Goal: Book appointment/travel/reservation

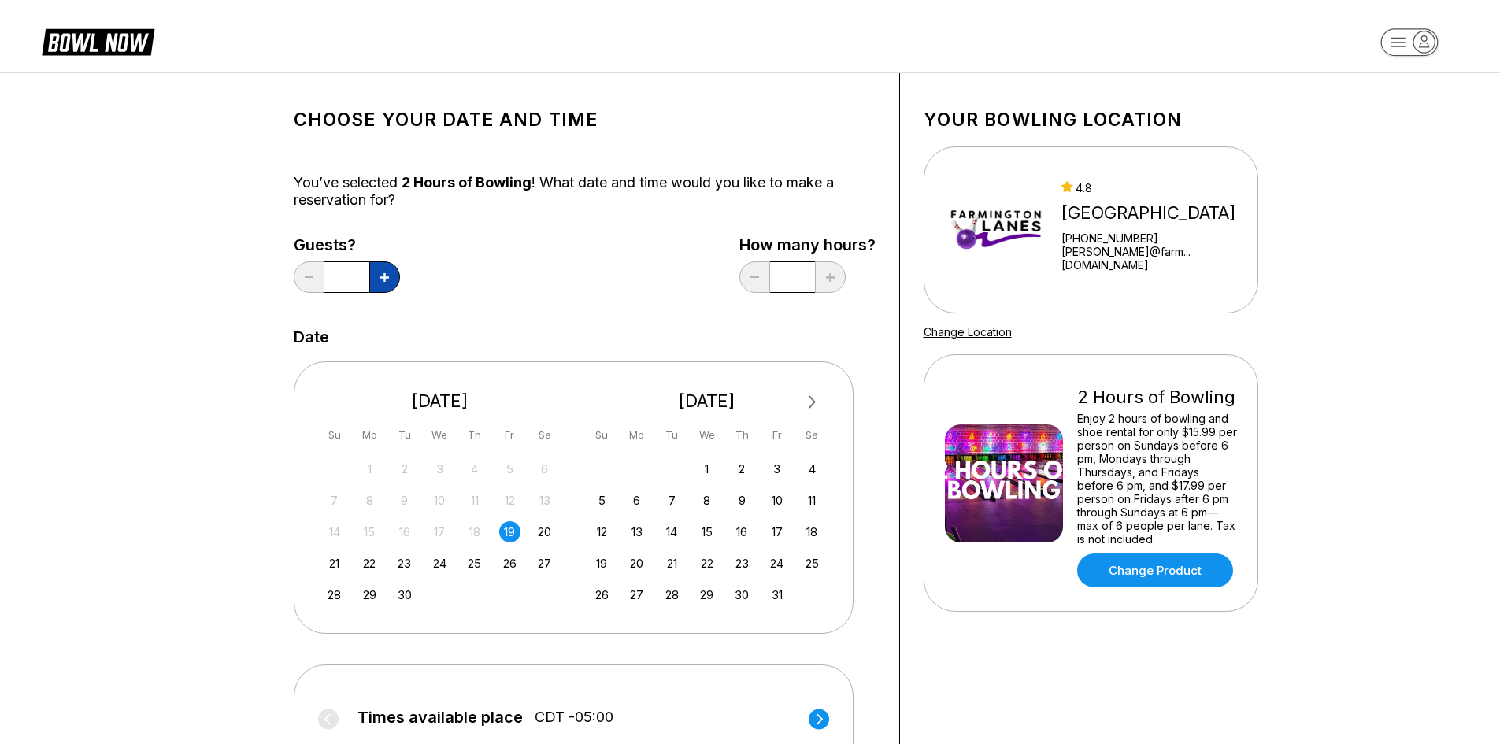
click at [383, 277] on icon at bounding box center [384, 277] width 9 height 9
type input "*"
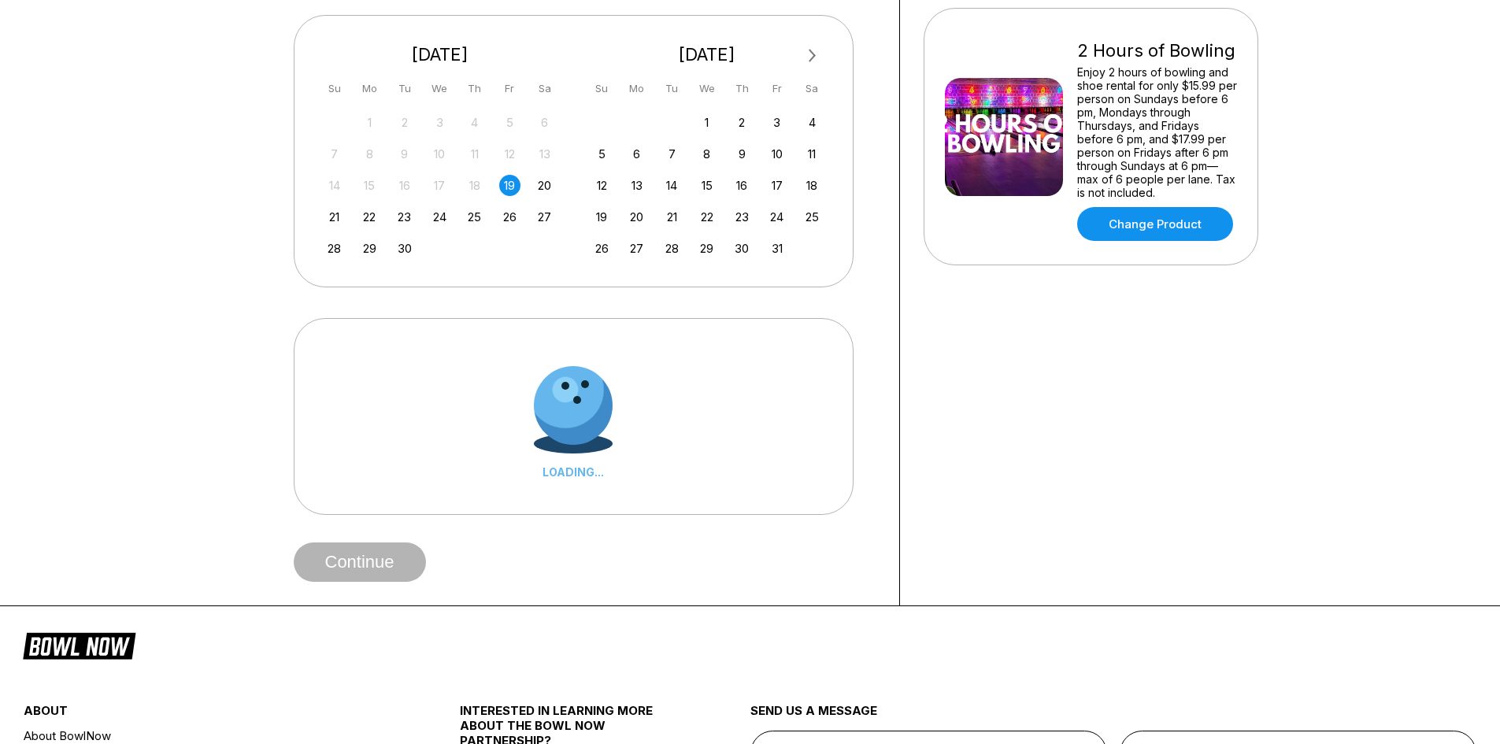
scroll to position [394, 0]
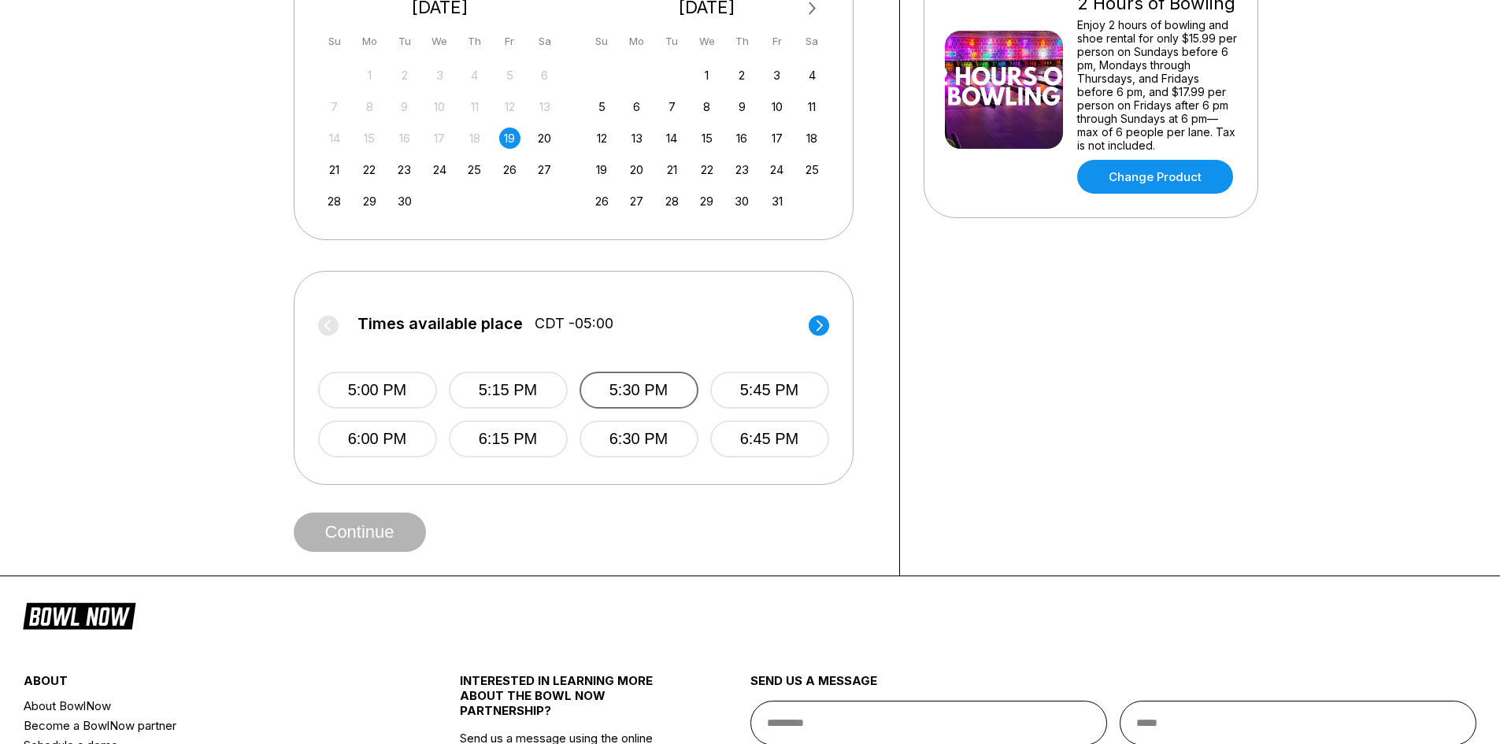
click at [651, 387] on button "5:30 PM" at bounding box center [639, 390] width 119 height 37
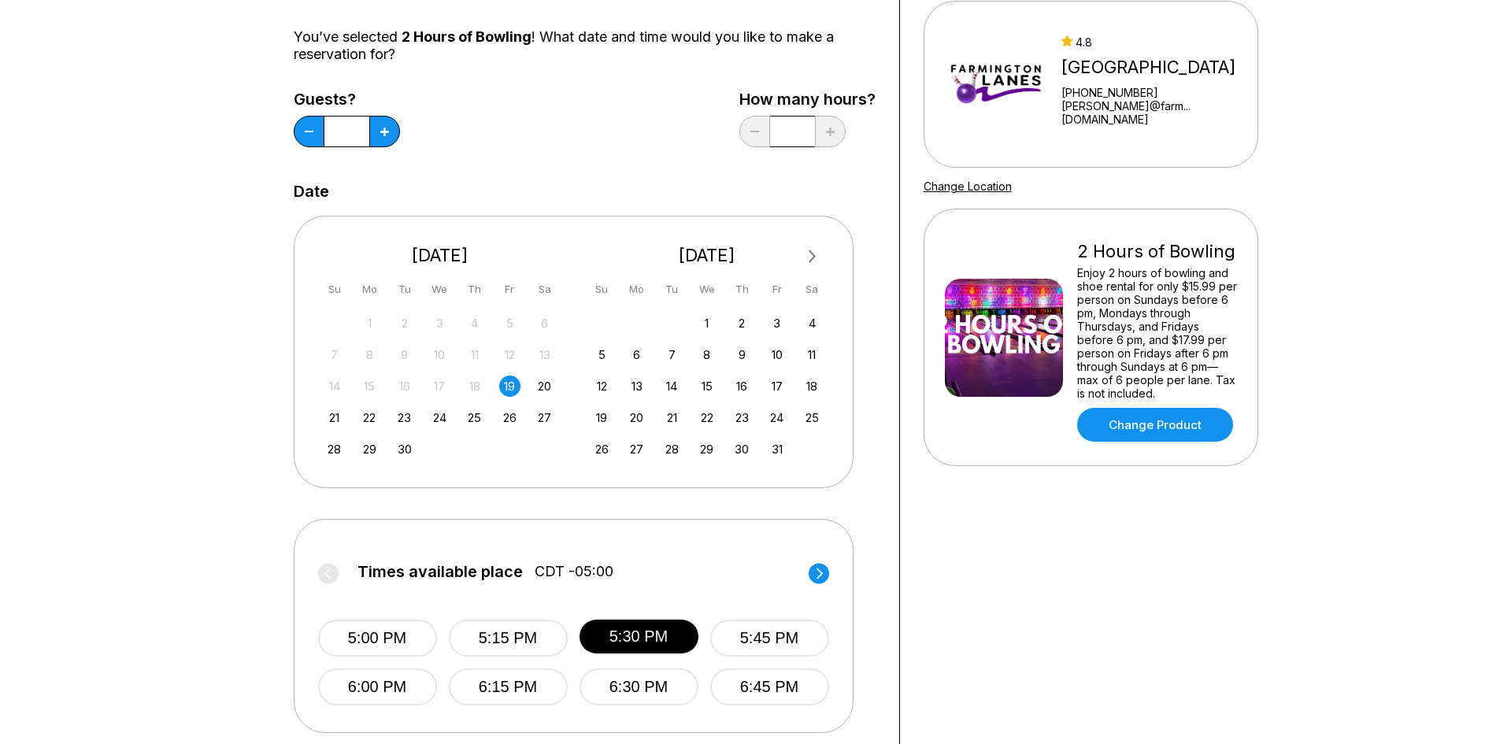
scroll to position [473, 0]
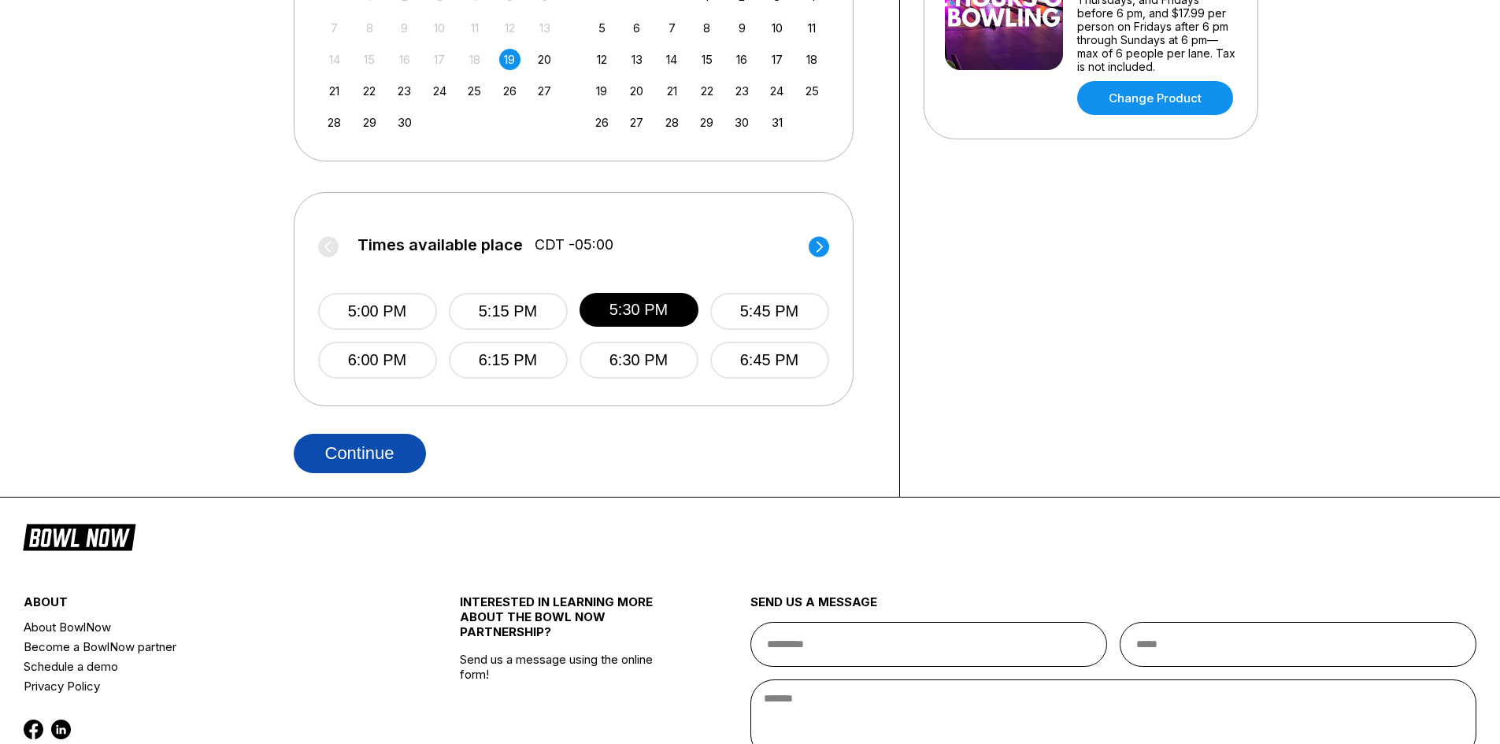
click at [364, 446] on button "Continue" at bounding box center [360, 453] width 132 height 39
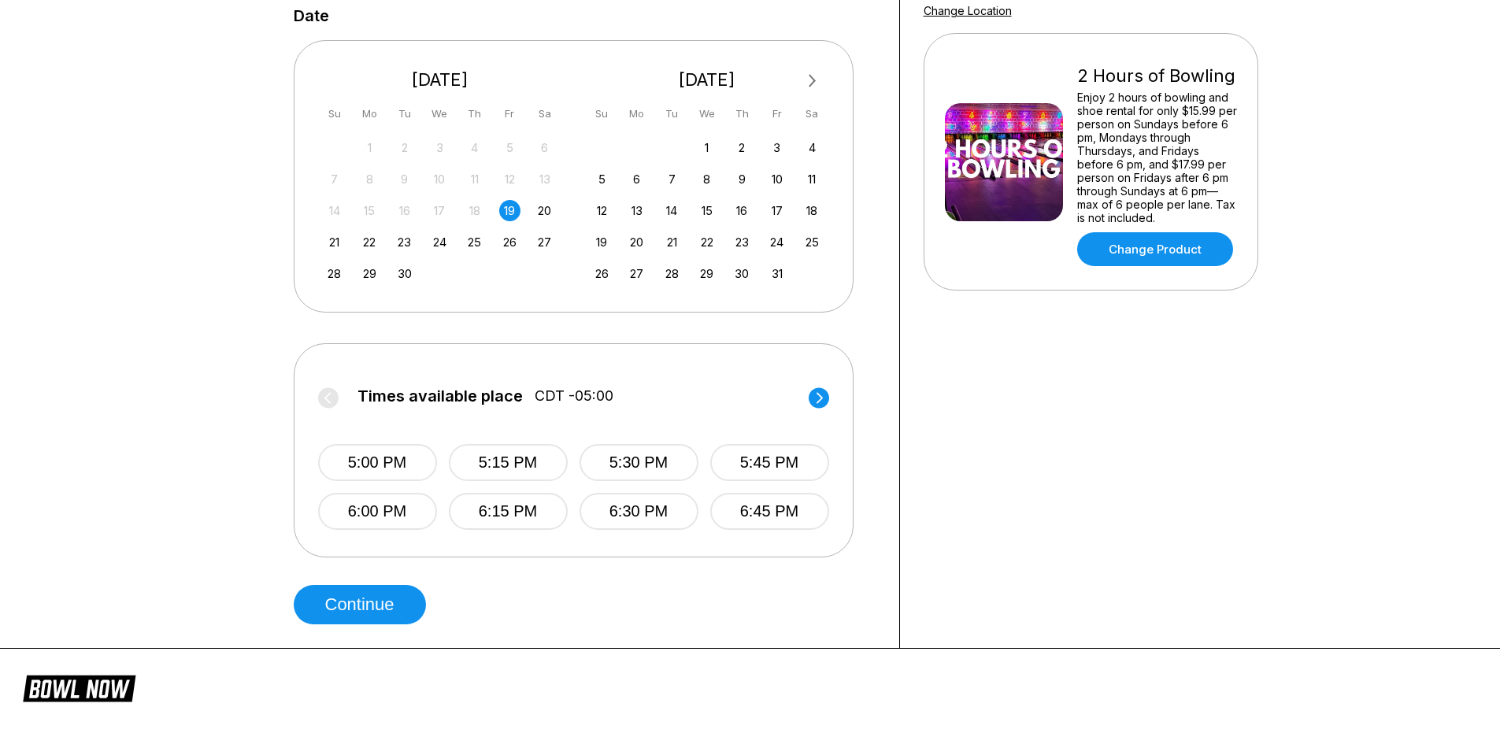
scroll to position [315, 0]
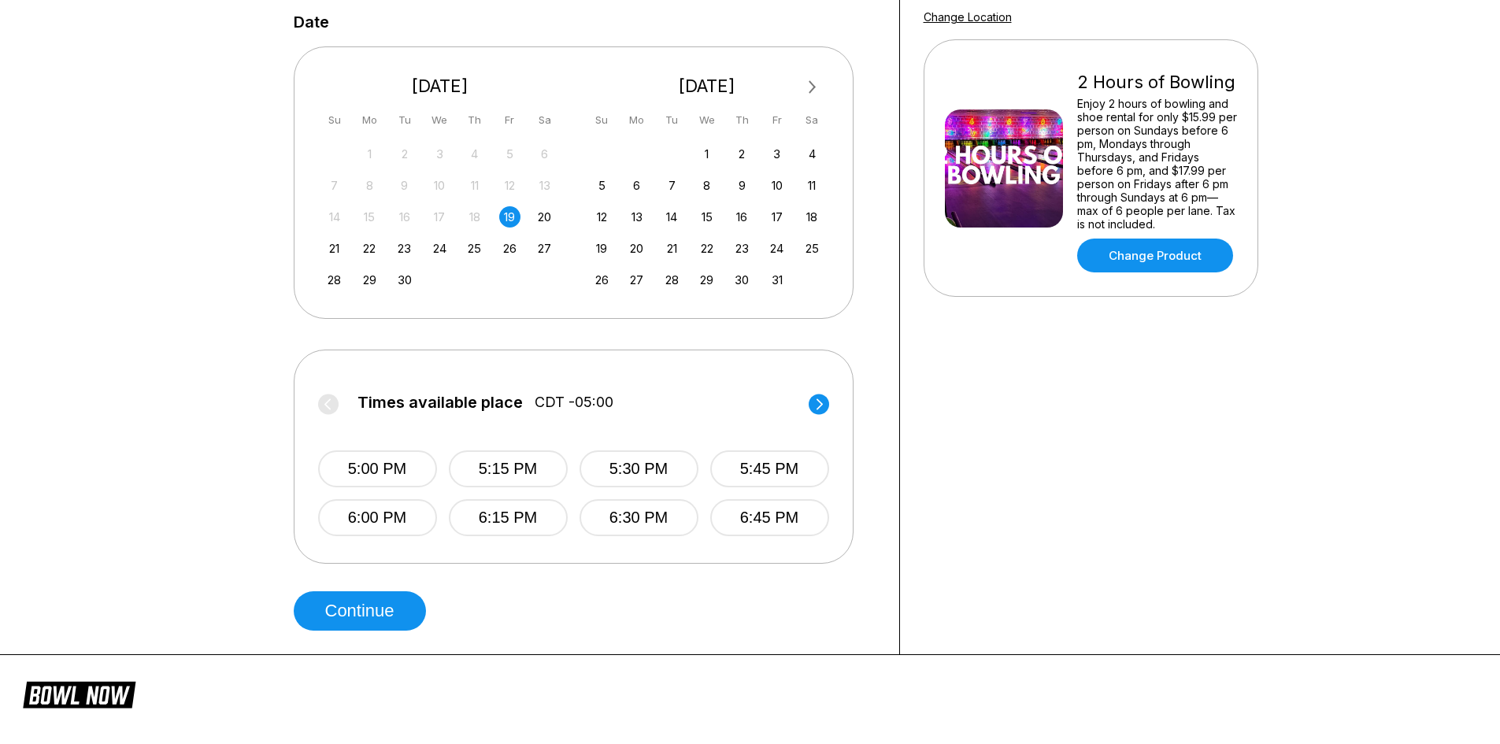
click at [617, 484] on button "5:30 PM" at bounding box center [639, 468] width 119 height 37
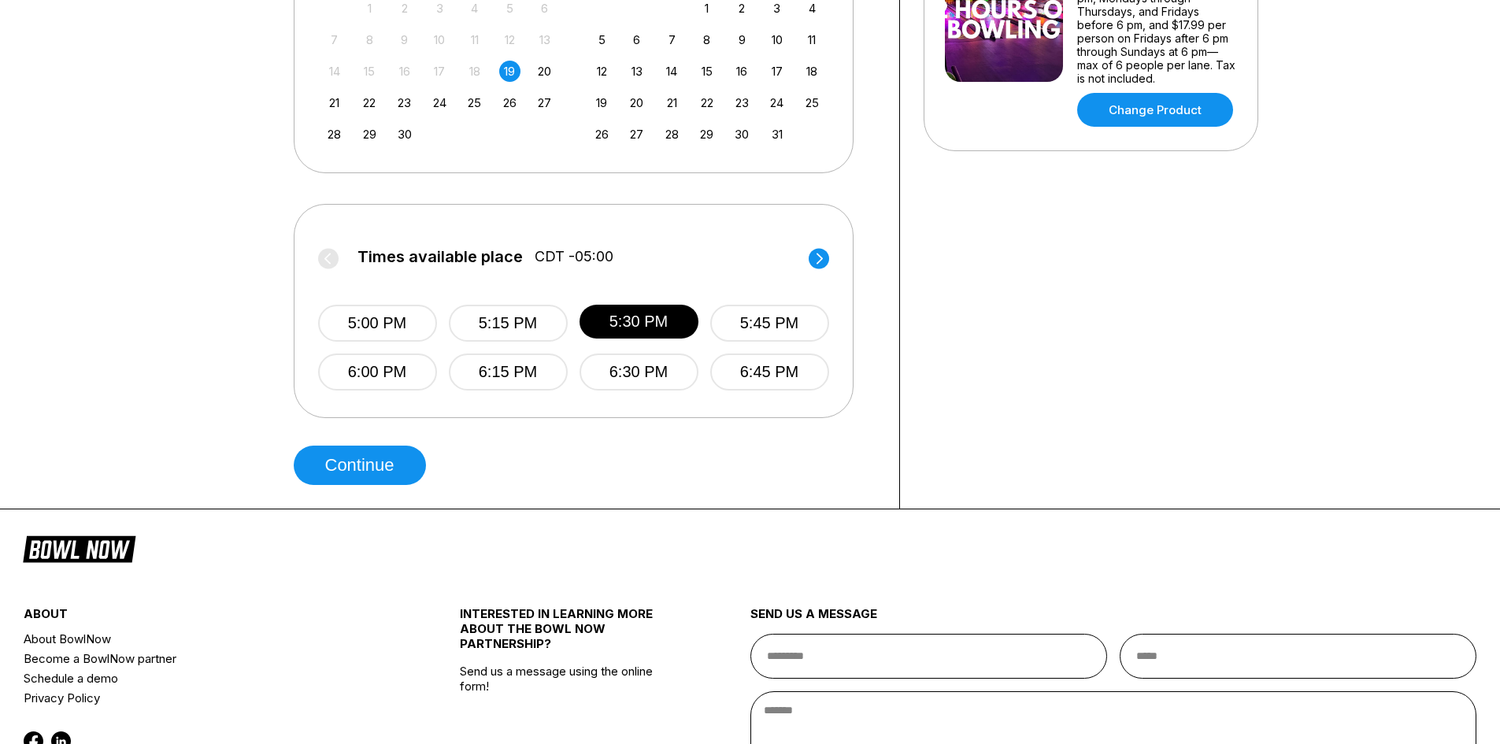
scroll to position [624, 0]
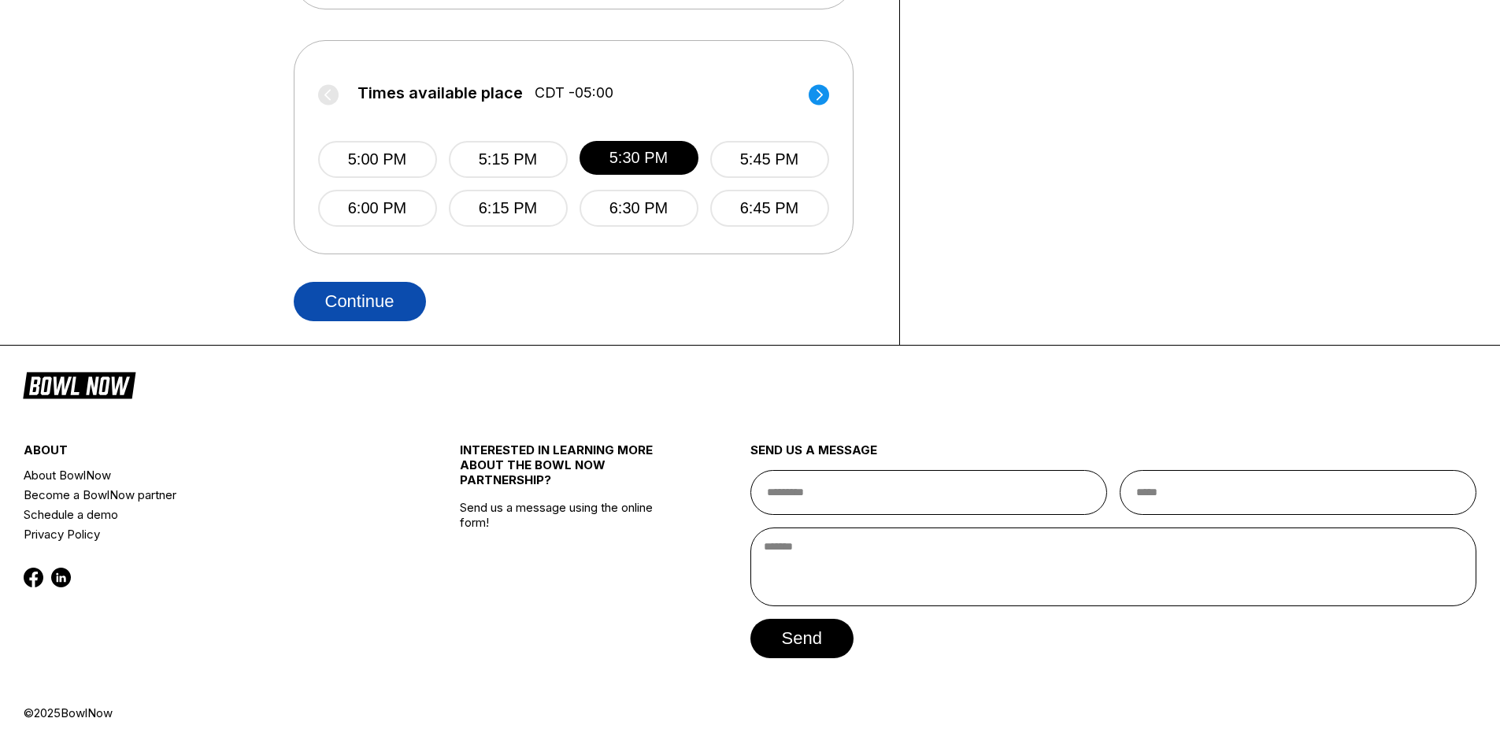
click at [380, 288] on button "Continue" at bounding box center [360, 301] width 132 height 39
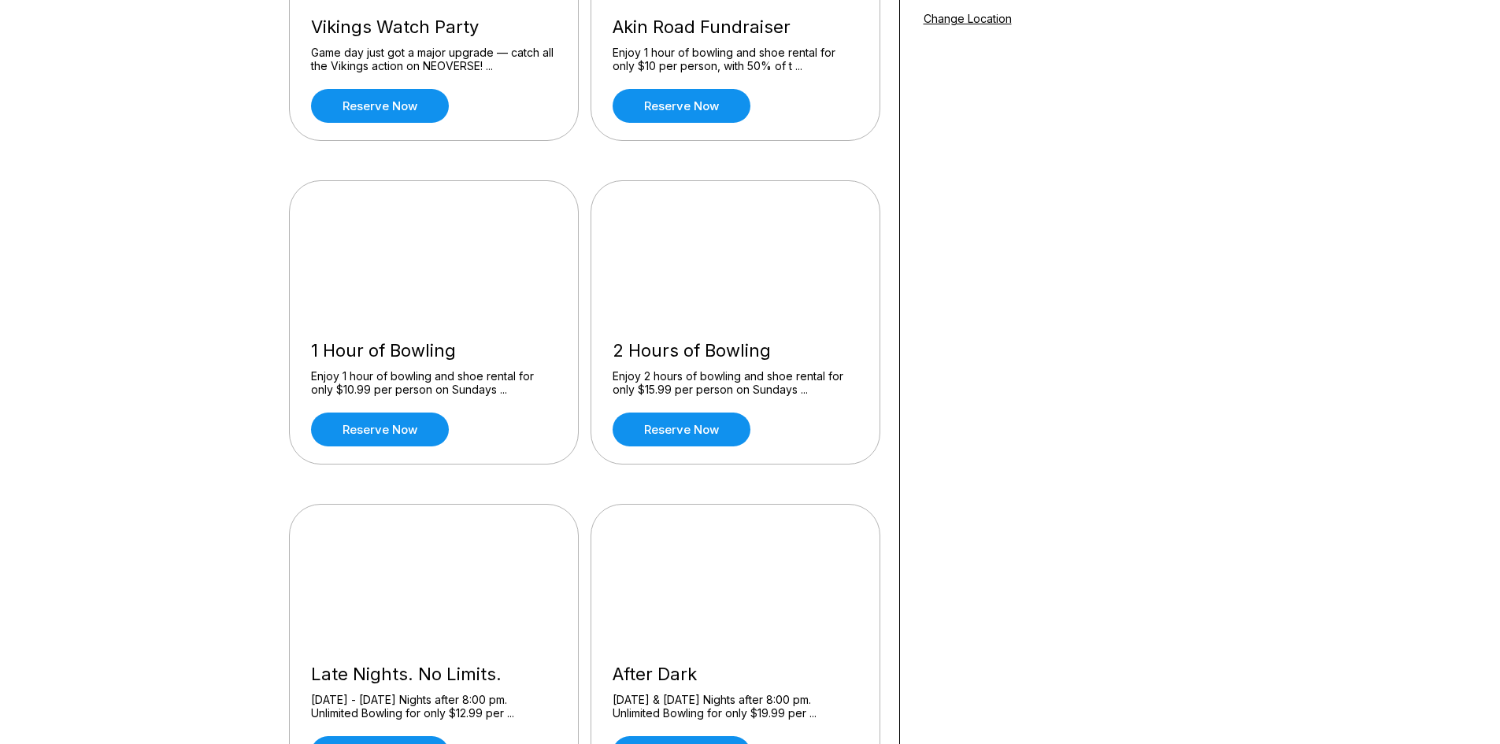
scroll to position [394, 0]
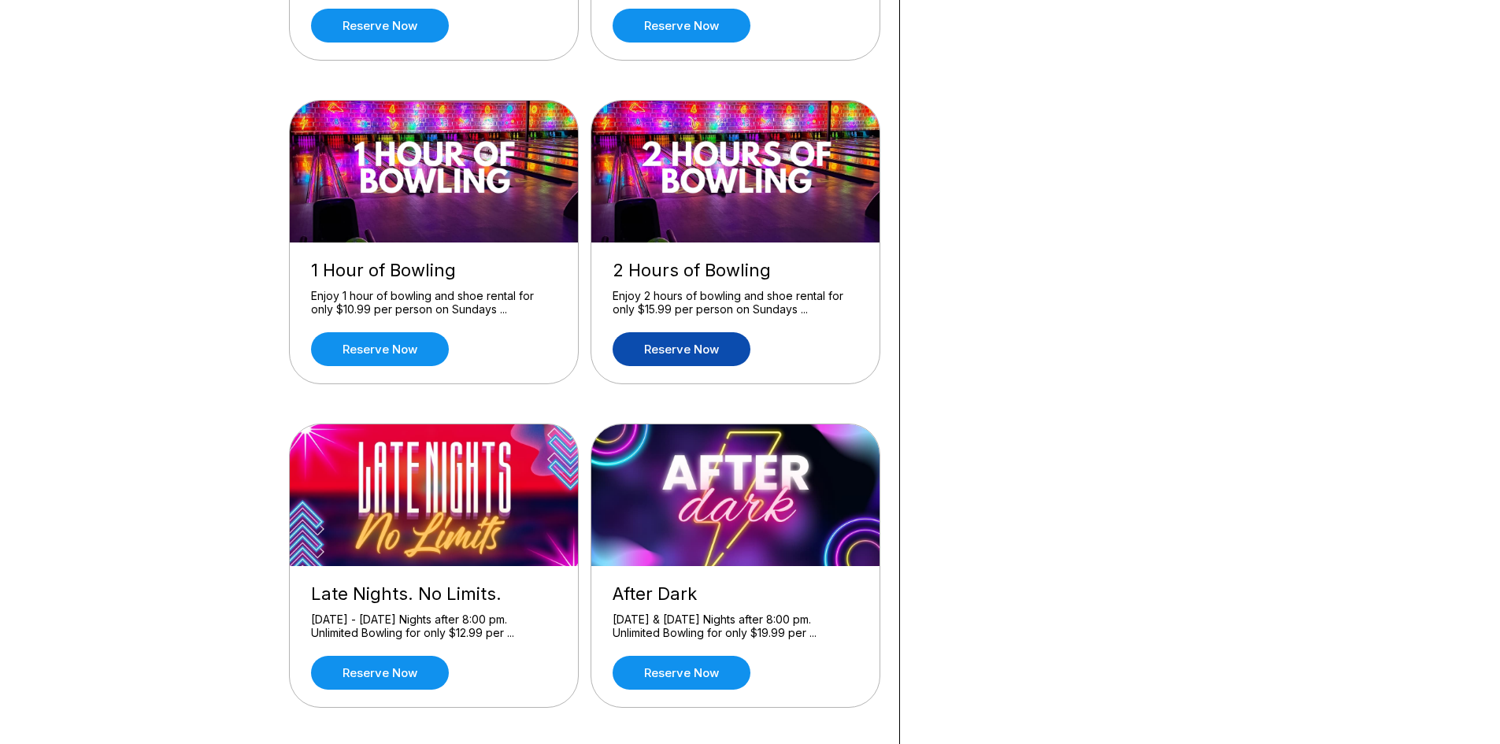
click at [701, 340] on link "Reserve now" at bounding box center [682, 349] width 138 height 34
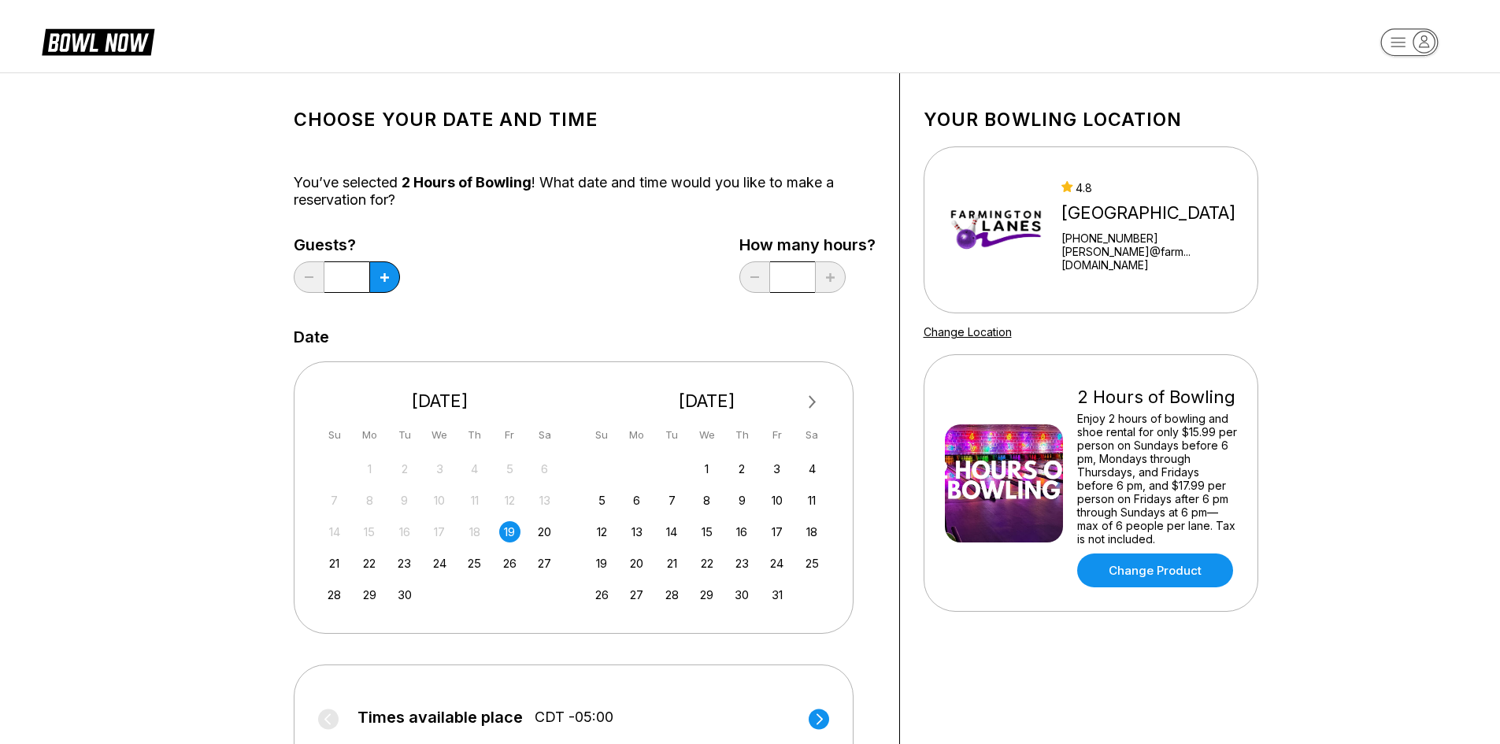
click at [354, 269] on input "*" at bounding box center [346, 277] width 45 height 32
click at [377, 269] on button at bounding box center [384, 277] width 31 height 32
type input "*"
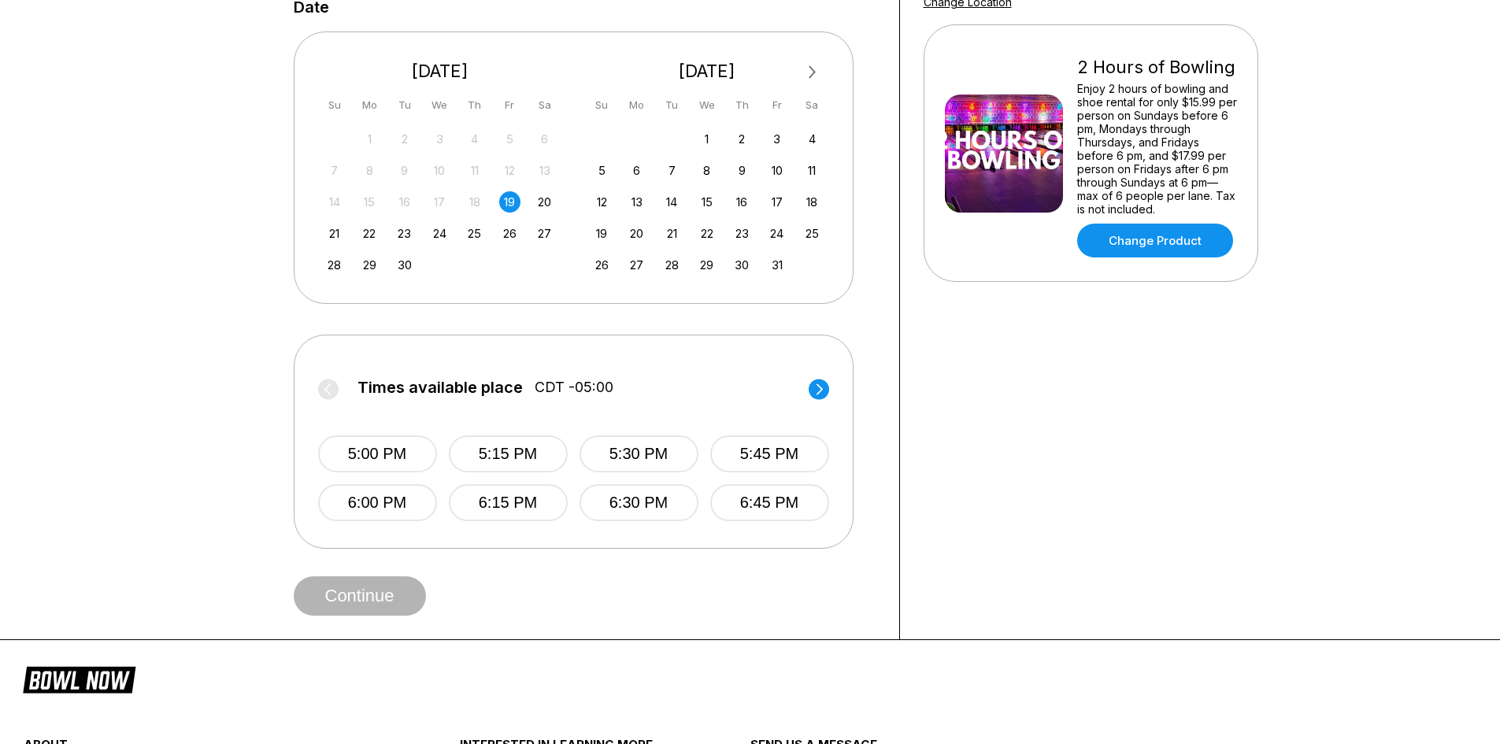
scroll to position [394, 0]
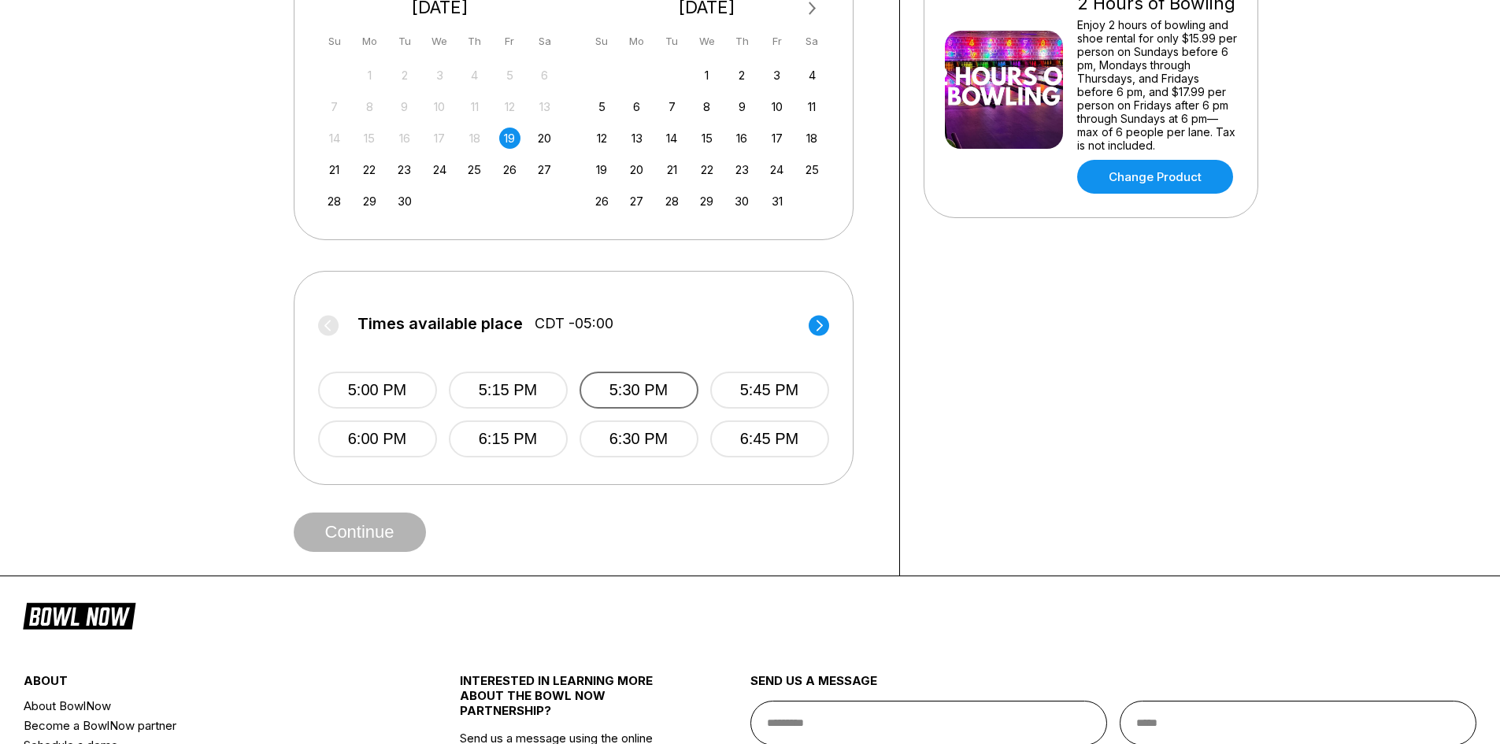
click at [662, 382] on button "5:30 PM" at bounding box center [639, 390] width 119 height 37
click at [381, 534] on button "Continue" at bounding box center [360, 532] width 132 height 39
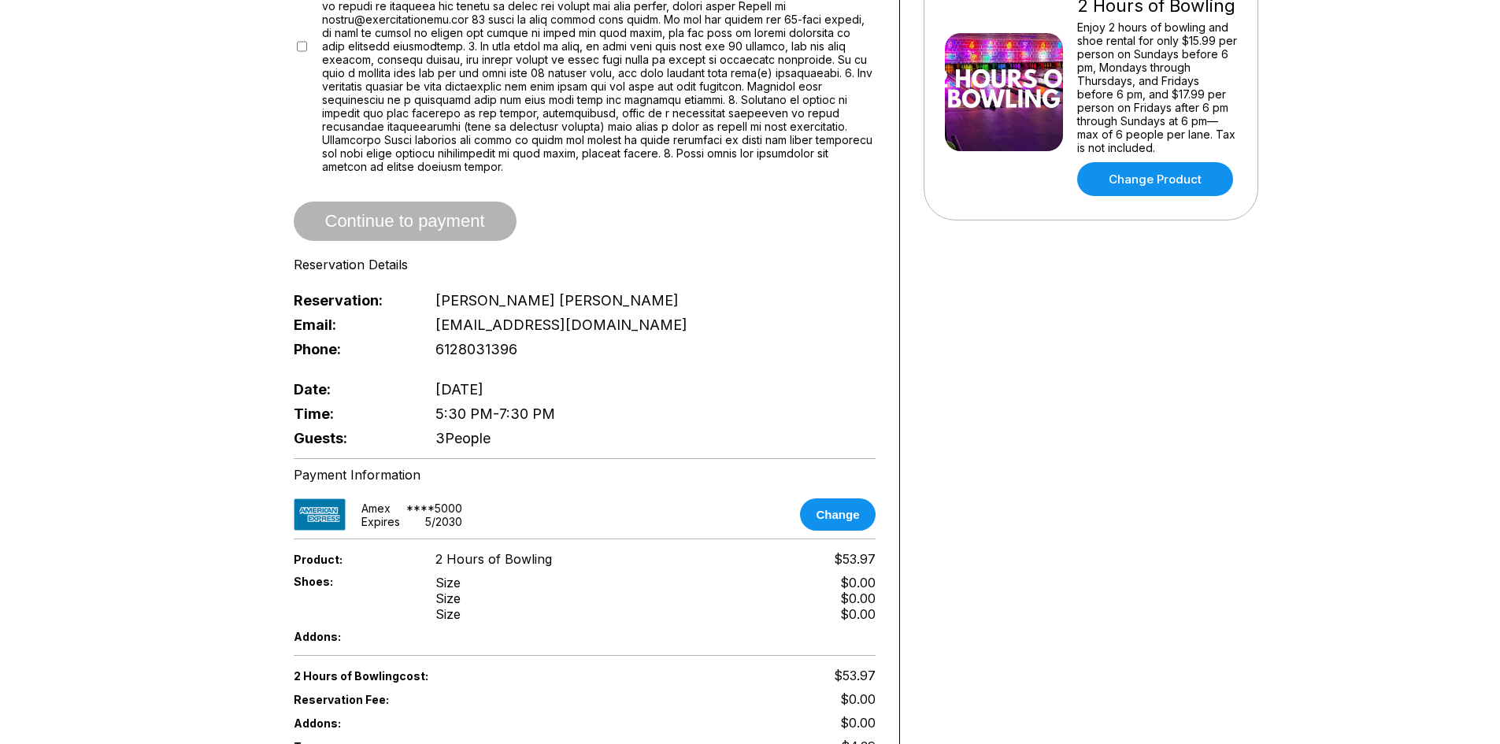
scroll to position [394, 0]
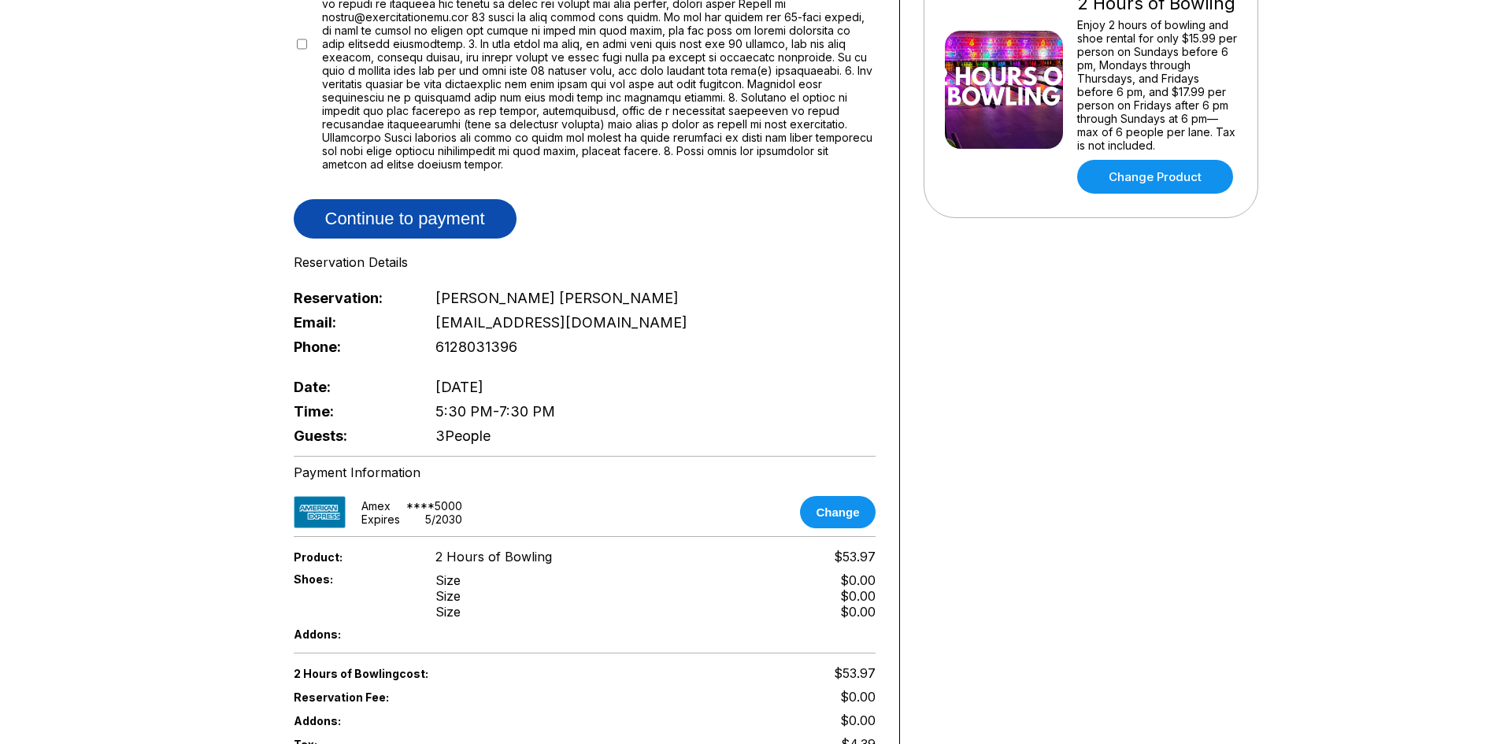
click at [473, 199] on button "Continue to payment" at bounding box center [405, 218] width 223 height 39
